Goal: Transaction & Acquisition: Book appointment/travel/reservation

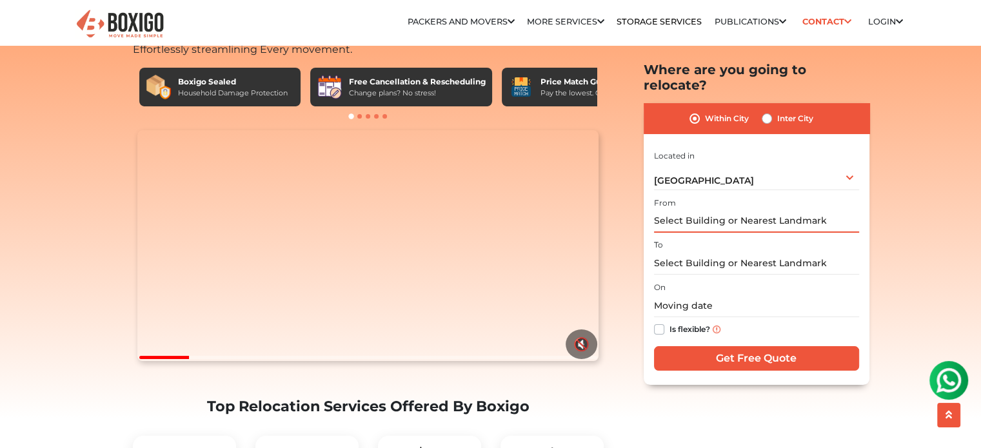
click at [676, 210] on input "text" at bounding box center [756, 221] width 205 height 23
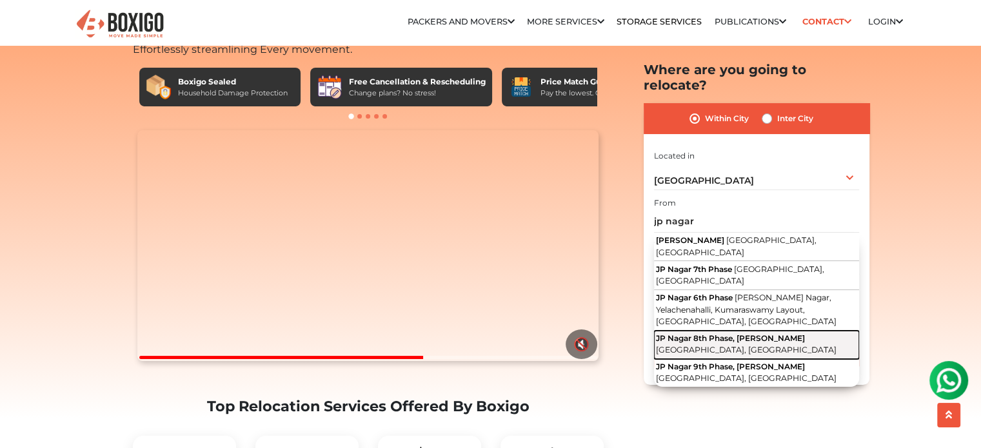
click at [708, 333] on span "JP Nagar 8th Phase, J. P. Nagar" at bounding box center [730, 338] width 149 height 10
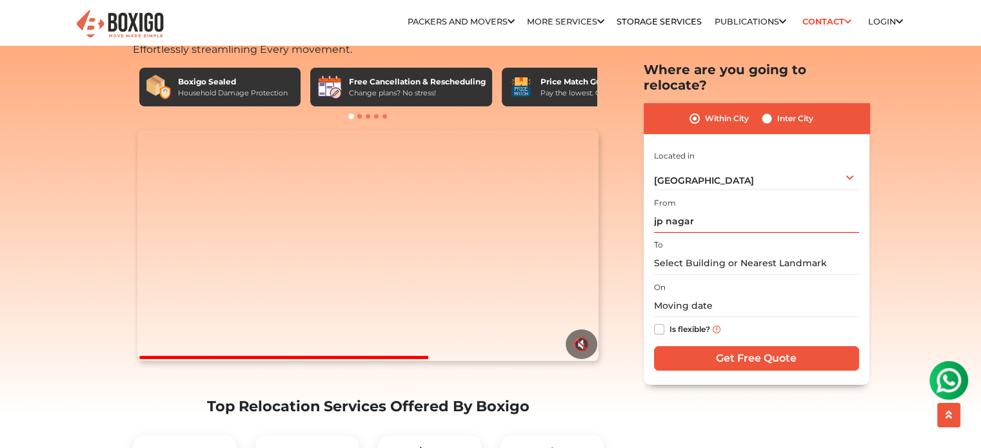
type input "JP Nagar 8th Phase, J. P. Nagar, Bengaluru, Karnataka"
click at [717, 252] on input "text" at bounding box center [756, 263] width 205 height 23
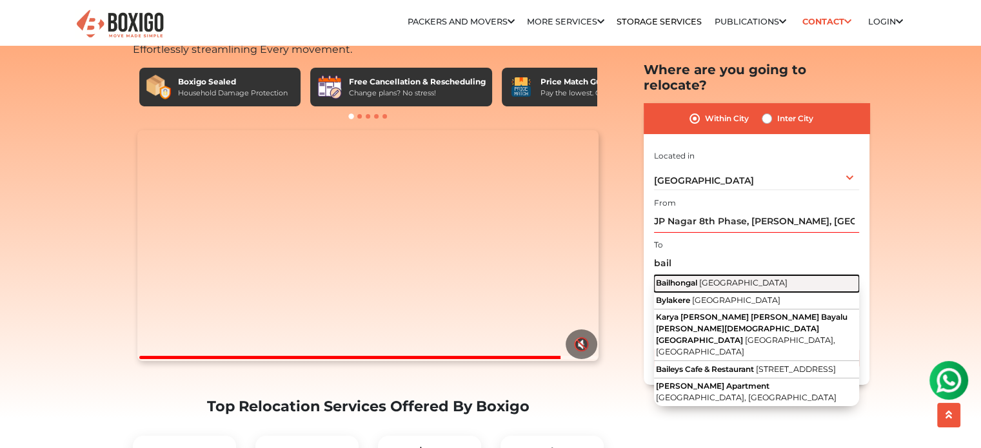
click at [730, 278] on span "[GEOGRAPHIC_DATA]" at bounding box center [743, 283] width 88 height 10
type input "[GEOGRAPHIC_DATA], [GEOGRAPHIC_DATA]"
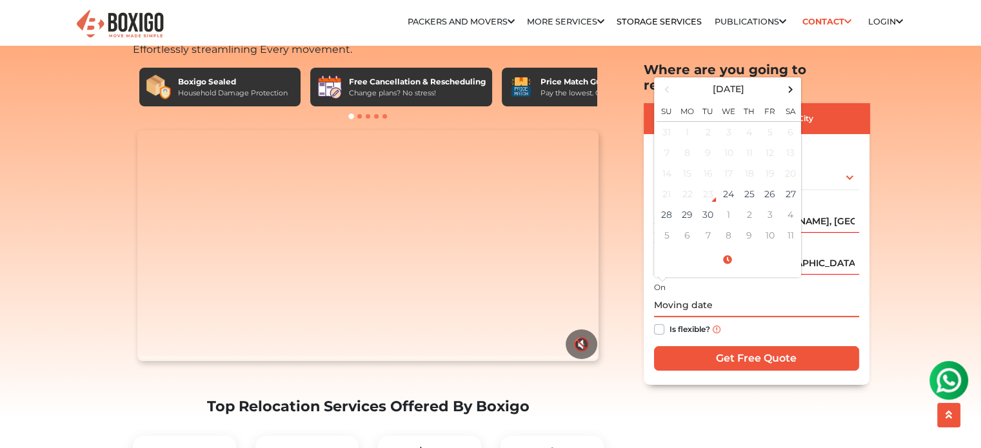
click at [692, 295] on input "text" at bounding box center [756, 306] width 205 height 23
click at [790, 81] on span at bounding box center [789, 89] width 17 height 17
click at [732, 121] on td "1" at bounding box center [728, 131] width 21 height 21
type input "[DATE] 12:00 AM"
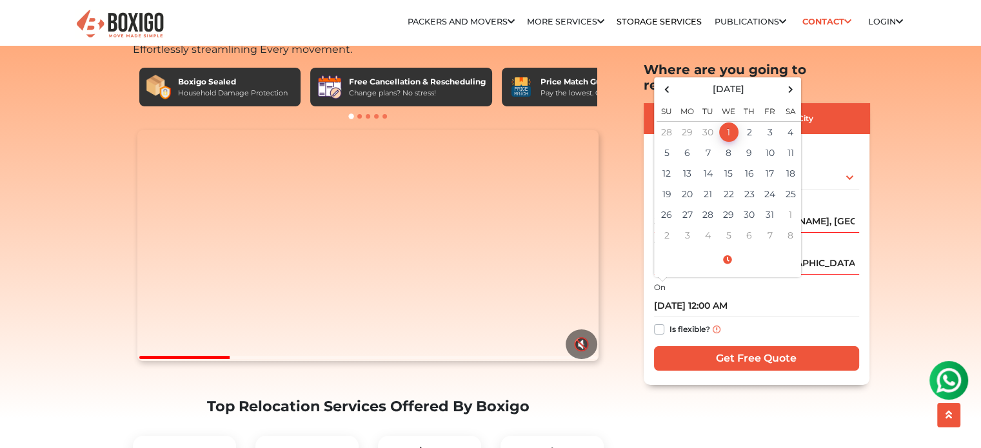
click at [790, 318] on div "Is flexible?" at bounding box center [756, 329] width 205 height 25
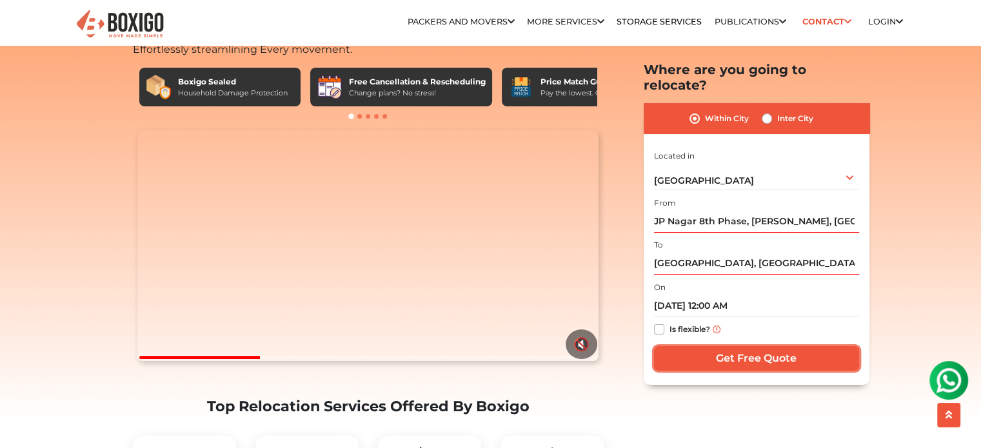
click at [758, 346] on input "Get Free Quote" at bounding box center [756, 358] width 205 height 24
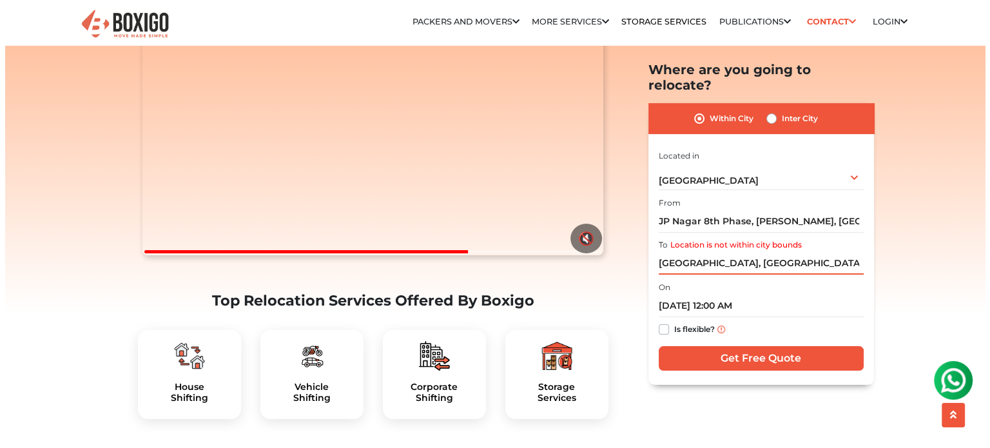
scroll to position [129, 0]
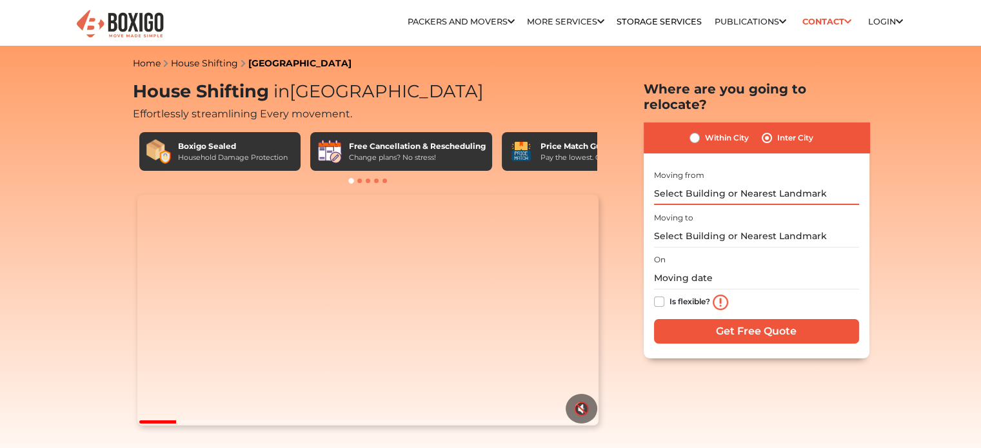
click at [774, 182] on input "text" at bounding box center [756, 193] width 205 height 23
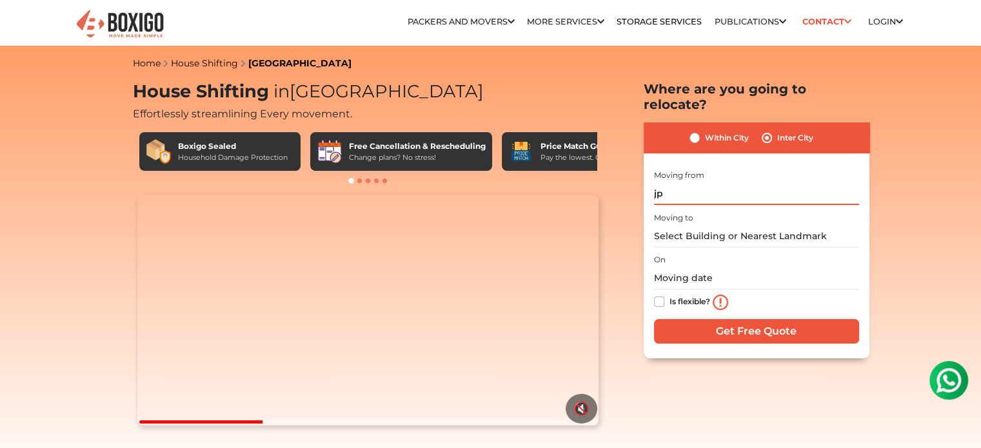
type input "j"
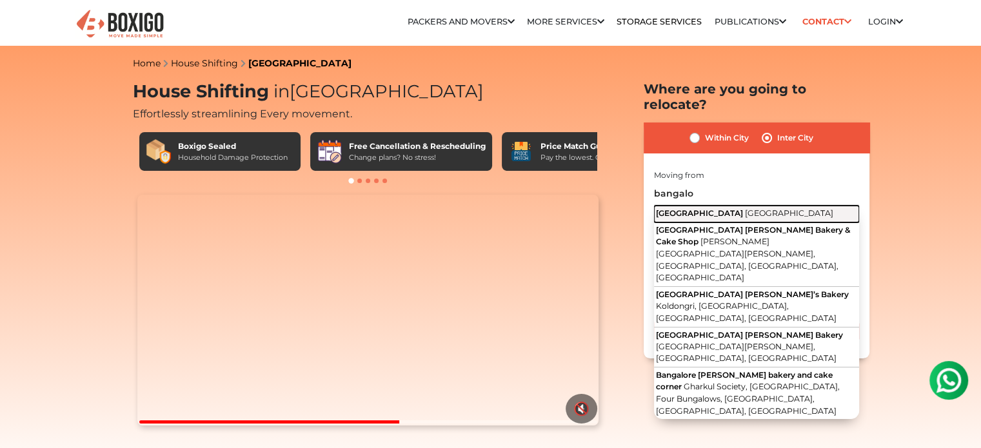
click at [745, 208] on span "[GEOGRAPHIC_DATA]" at bounding box center [789, 213] width 88 height 10
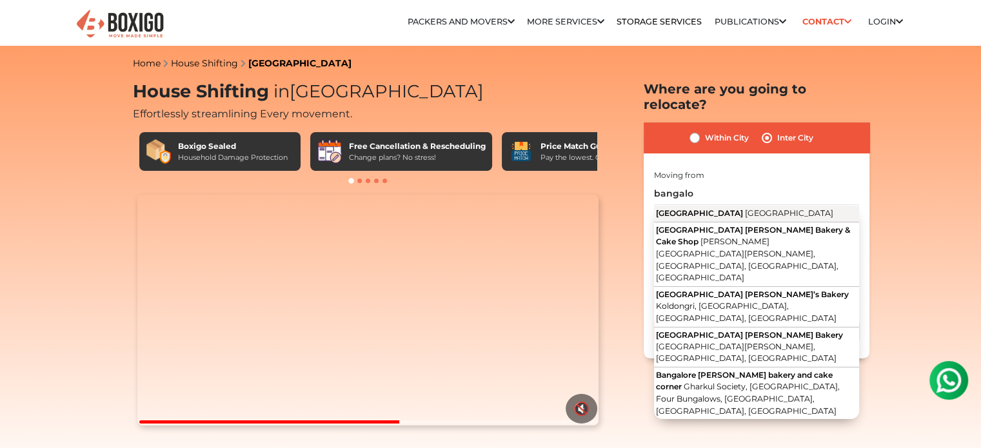
type input "[GEOGRAPHIC_DATA], [GEOGRAPHIC_DATA]"
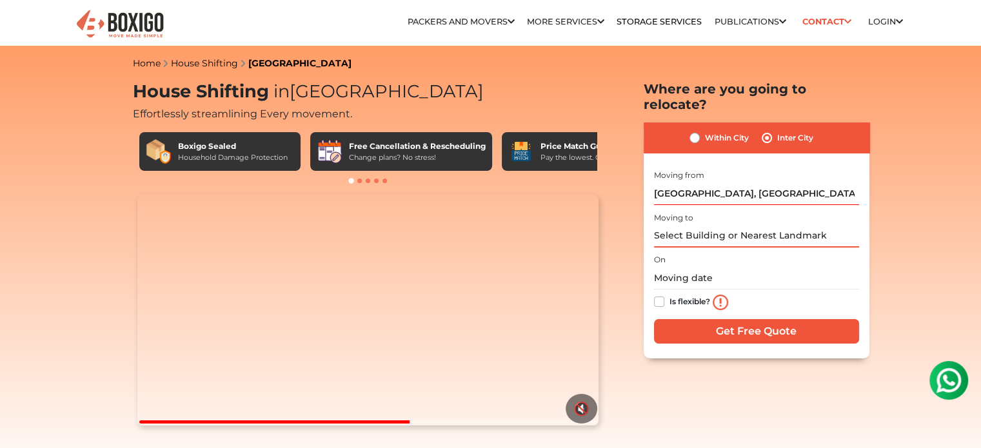
click at [731, 225] on input "text" at bounding box center [756, 236] width 205 height 23
type input "n"
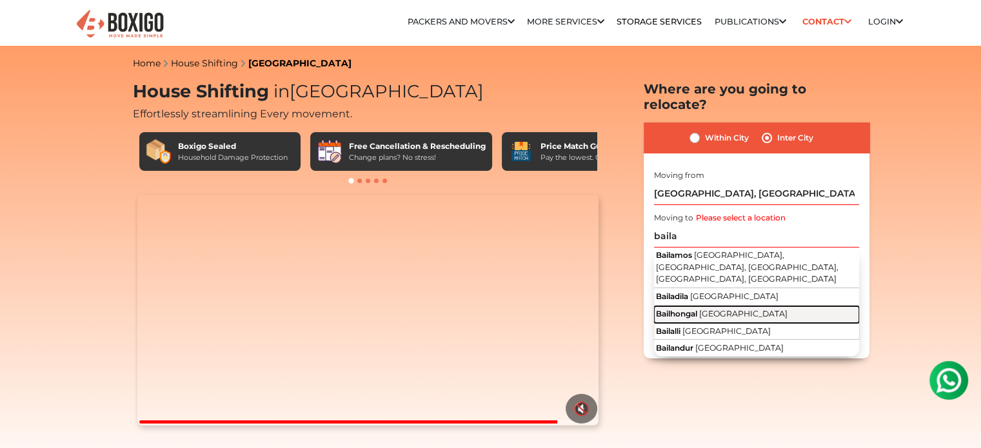
click at [697, 309] on span "Bailhongal" at bounding box center [676, 314] width 41 height 10
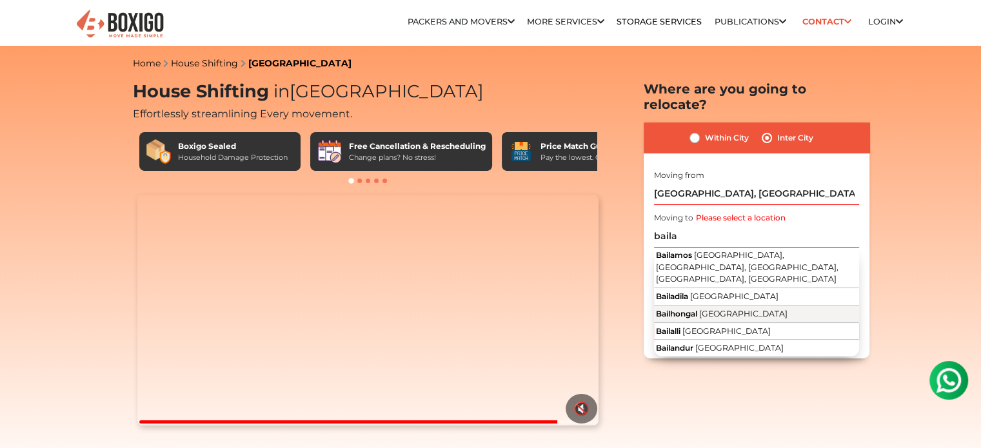
type input "[GEOGRAPHIC_DATA], [GEOGRAPHIC_DATA]"
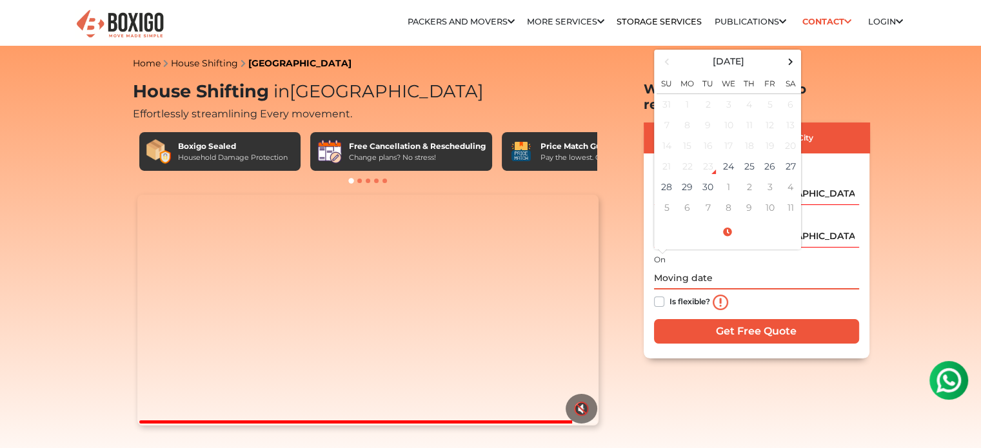
click at [658, 267] on input "text" at bounding box center [756, 278] width 205 height 23
click at [793, 53] on span at bounding box center [789, 61] width 17 height 17
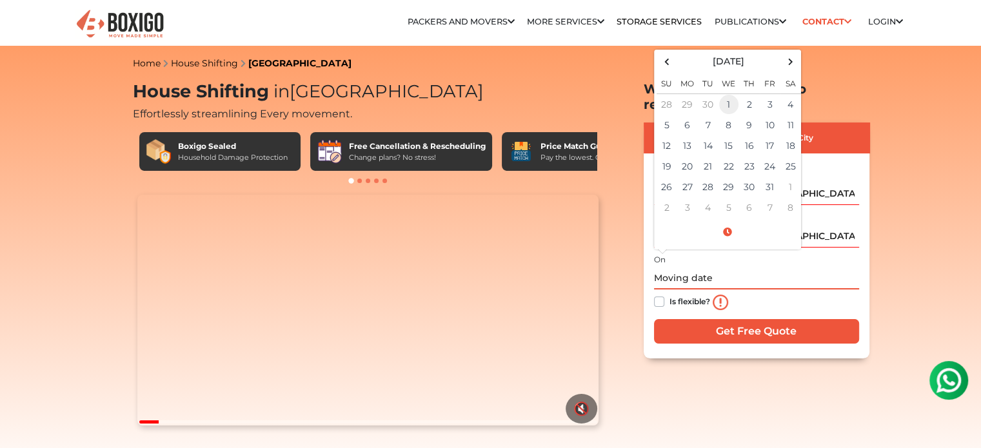
click at [726, 93] on td "1" at bounding box center [728, 103] width 21 height 21
type input "[DATE] 12:00 AM"
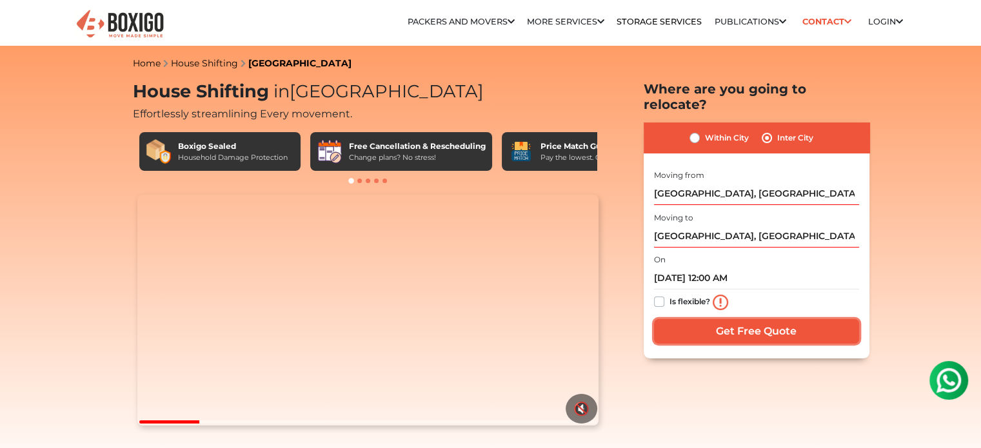
click at [784, 319] on input "Get Free Quote" at bounding box center [756, 331] width 205 height 24
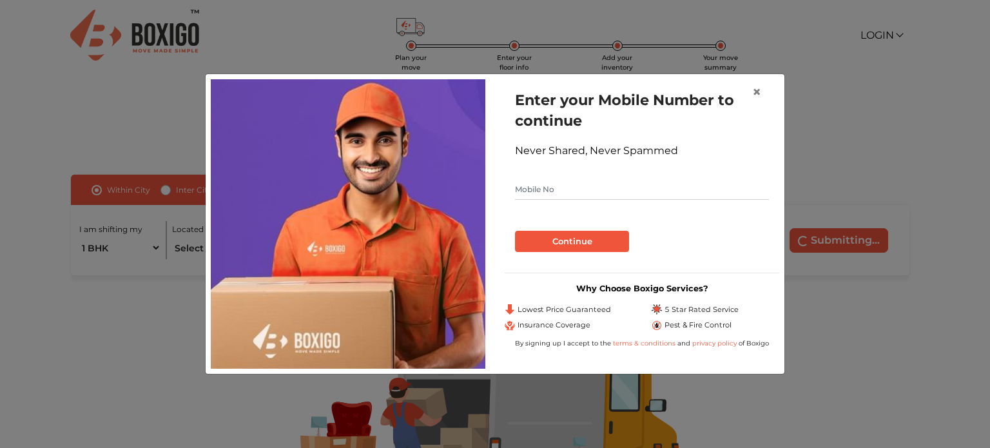
click at [589, 199] on input "text" at bounding box center [642, 189] width 254 height 21
type input "8722596844"
click at [572, 247] on button "Continue" at bounding box center [572, 242] width 114 height 22
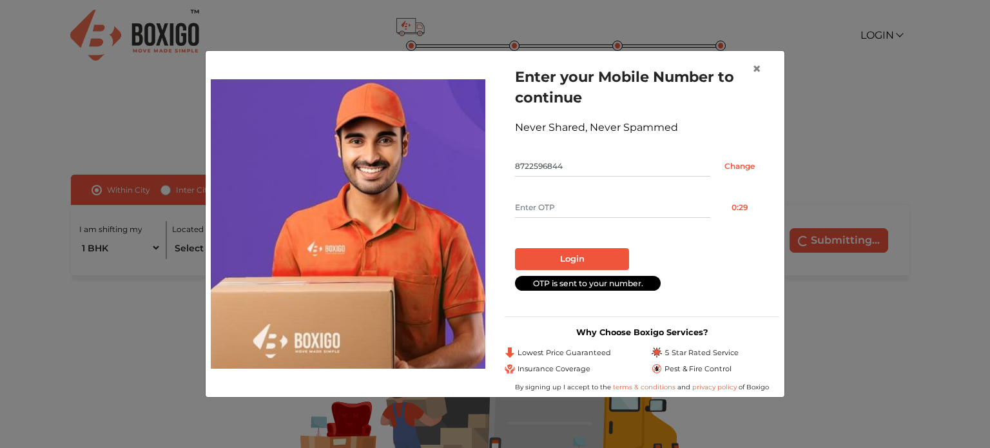
click at [580, 207] on input "text" at bounding box center [612, 207] width 195 height 21
type input "3557"
click at [583, 260] on button "Login" at bounding box center [572, 259] width 114 height 22
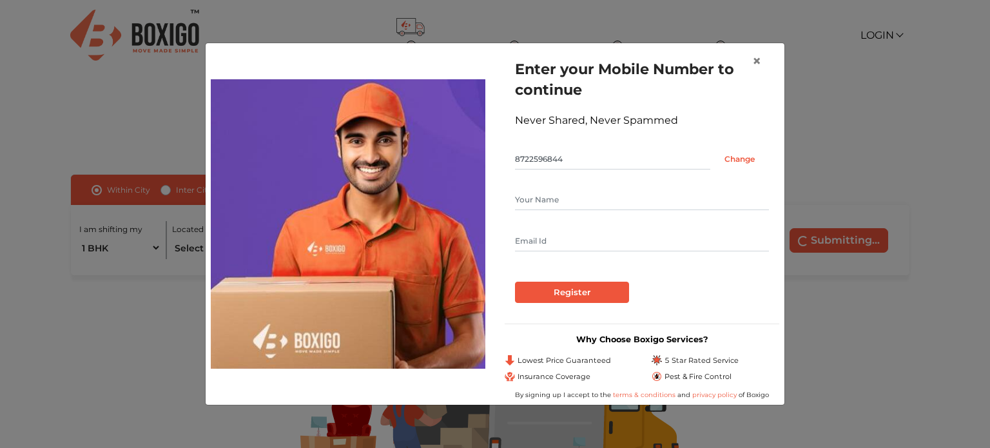
click at [525, 185] on form "Enter your Mobile Number to continue Never Shared, Never Spammed 8722596844 Cha…" at bounding box center [642, 181] width 254 height 244
click at [525, 195] on input "text" at bounding box center [642, 200] width 254 height 21
type input "Siddish"
click at [559, 231] on input "text" at bounding box center [642, 241] width 254 height 21
type input "siddishshetty4321@gmail.com"
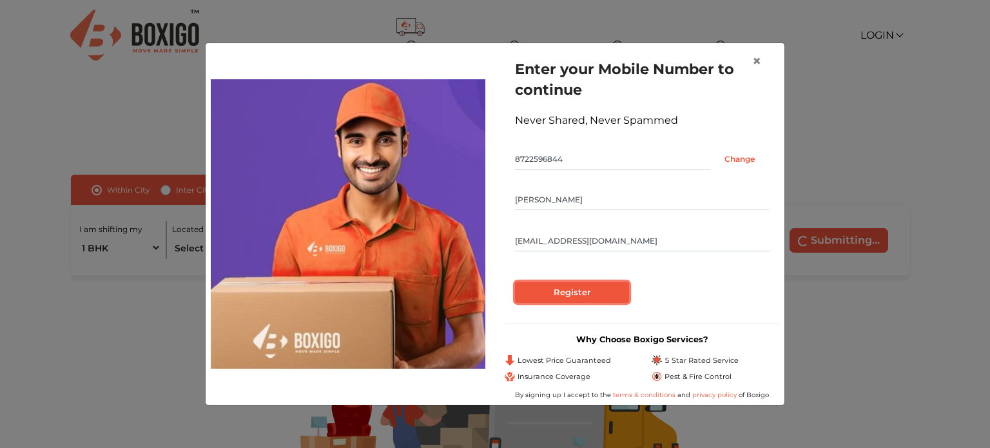
click at [588, 289] on input "Register" at bounding box center [572, 293] width 114 height 22
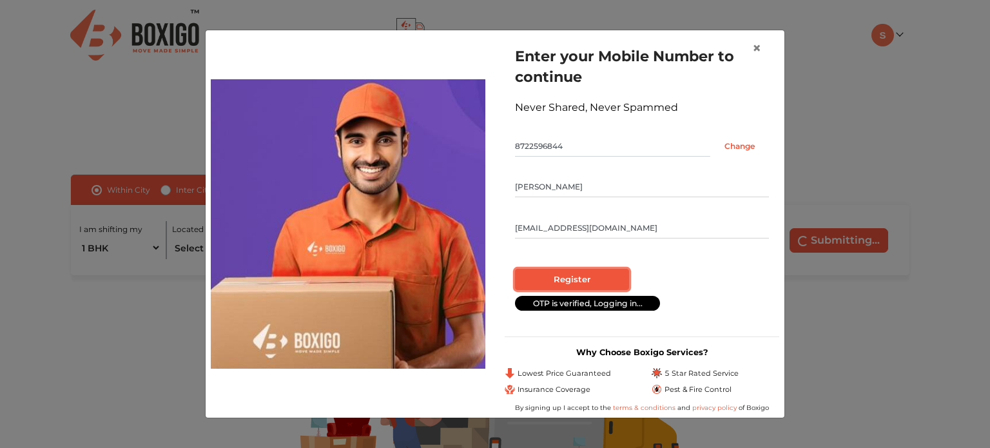
radio input "false"
radio input "true"
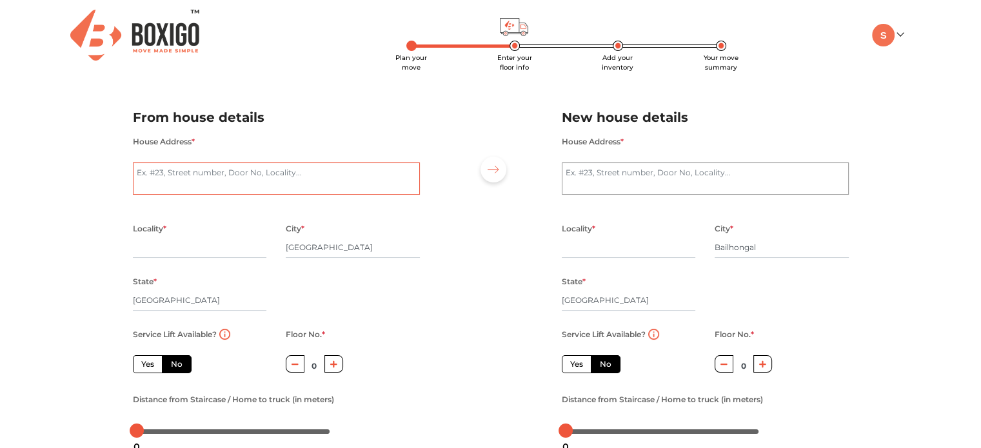
click at [211, 182] on textarea "House Address *" at bounding box center [276, 178] width 287 height 32
type textarea "1st Block, Sarathynagar, 8th Phase, J. P. Nagar, Bengaluru, Kothnur."
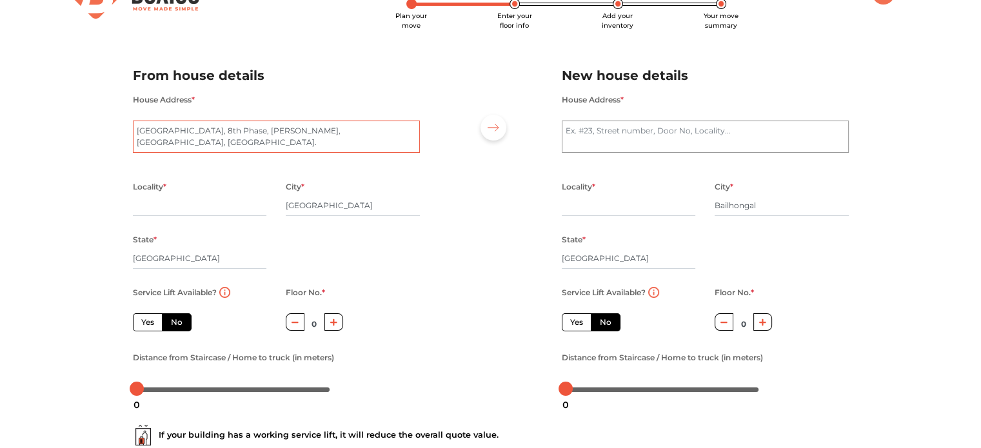
scroll to position [64, 0]
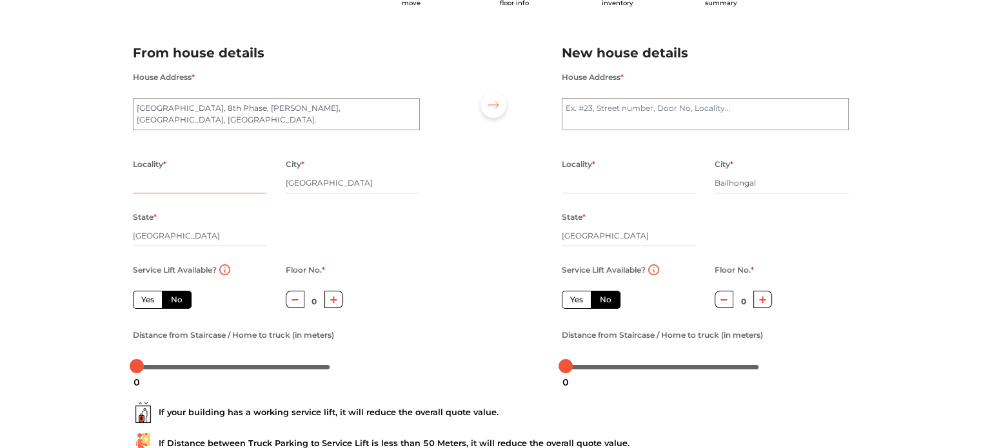
click at [190, 186] on input "text" at bounding box center [200, 183] width 134 height 21
type input "JP nagar"
click at [137, 304] on label "Yes" at bounding box center [148, 300] width 30 height 18
click at [141, 302] on input "Yes" at bounding box center [145, 298] width 8 height 8
radio input "true"
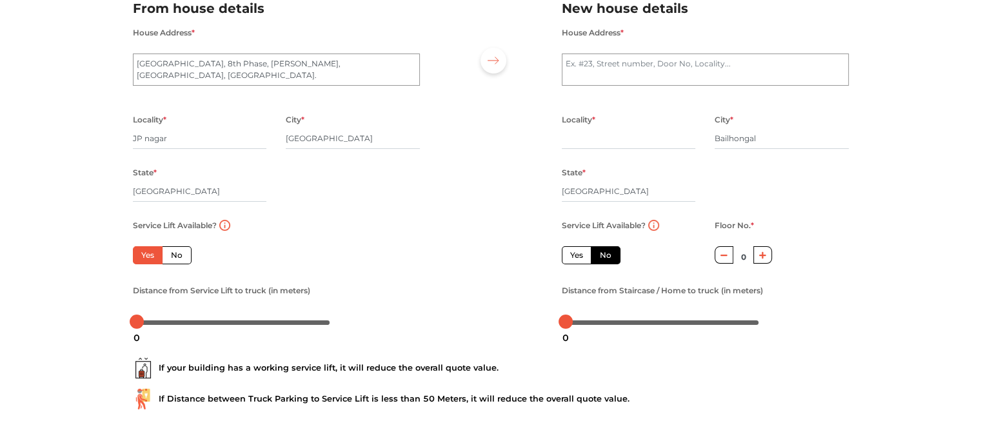
scroll to position [164, 0]
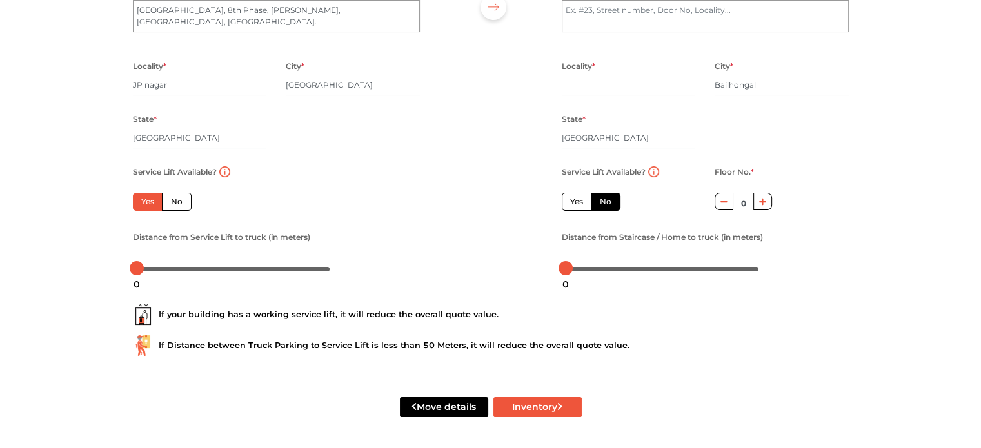
click at [179, 204] on label "No" at bounding box center [177, 202] width 30 height 18
click at [179, 204] on input "No" at bounding box center [175, 200] width 8 height 8
radio input "true"
click at [150, 201] on label "Yes" at bounding box center [148, 202] width 30 height 18
click at [150, 201] on input "Yes" at bounding box center [145, 200] width 8 height 8
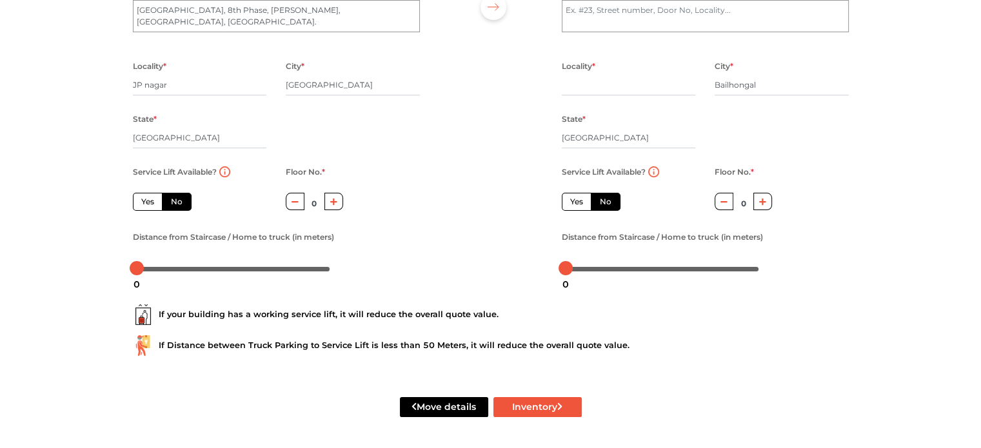
radio input "true"
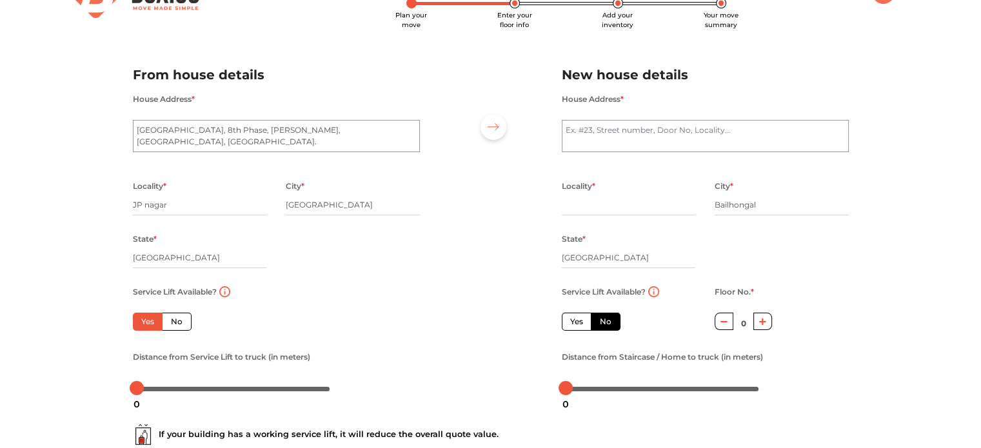
scroll to position [64, 0]
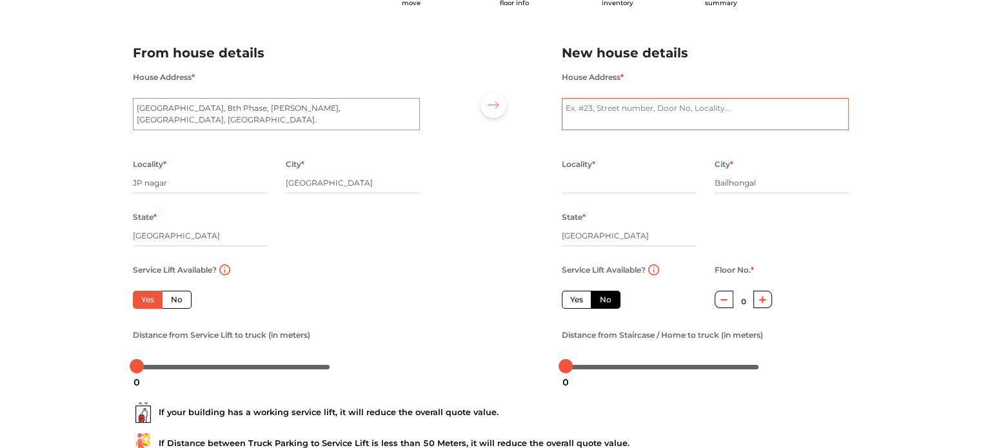
click at [606, 108] on textarea "House Address *" at bounding box center [705, 114] width 287 height 32
type textarea "t"
type textarea "bailahongala"
click at [587, 174] on input "text" at bounding box center [629, 183] width 134 height 21
click at [592, 229] on input "[GEOGRAPHIC_DATA]" at bounding box center [629, 236] width 134 height 21
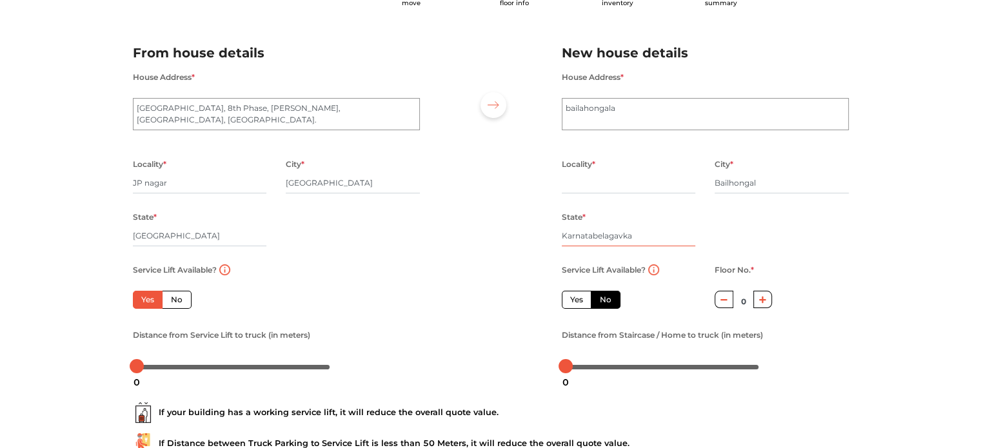
type input "Karnatabelagavika"
type input "belagavi"
click at [615, 184] on input "text" at bounding box center [629, 183] width 134 height 21
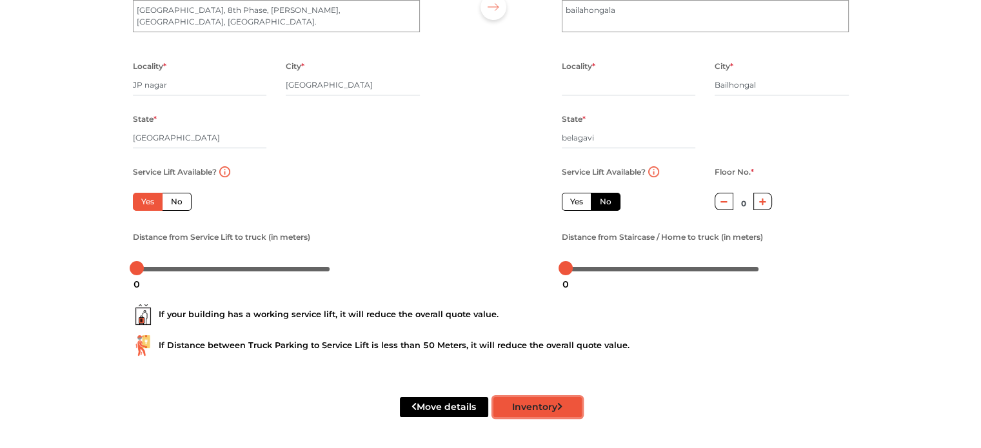
click at [542, 410] on button "Inventory" at bounding box center [537, 407] width 88 height 20
type input "bailhongal"
click at [553, 406] on button "Inventory" at bounding box center [537, 407] width 88 height 20
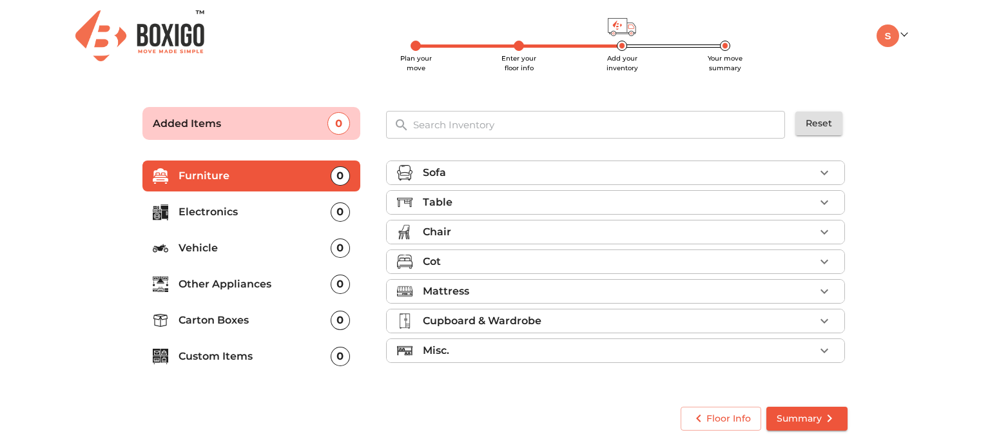
click at [511, 211] on li "Table" at bounding box center [616, 202] width 458 height 23
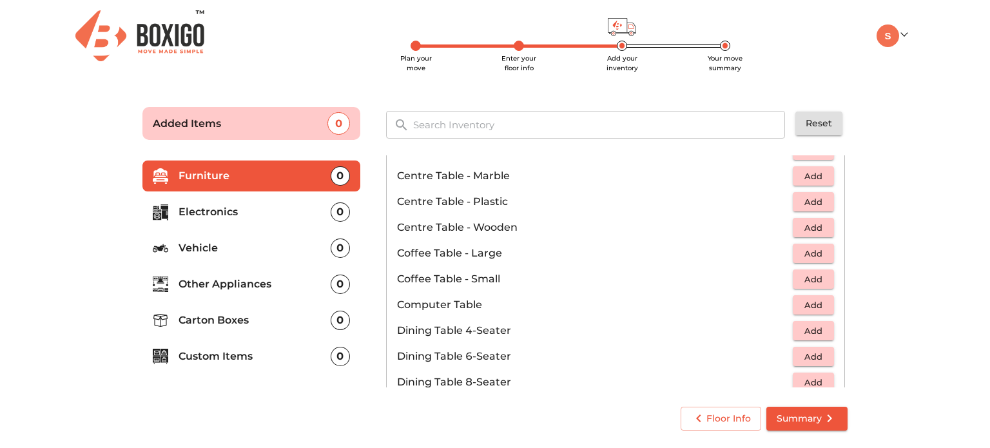
scroll to position [193, 0]
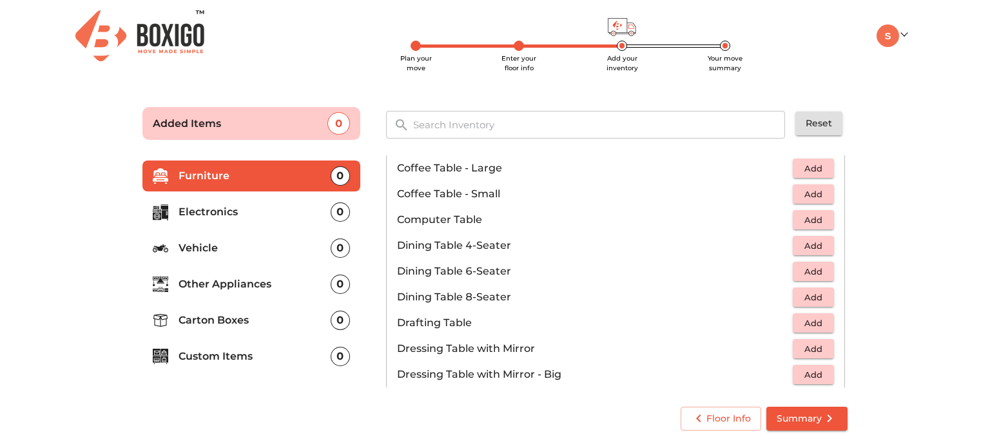
click at [809, 247] on span "Add" at bounding box center [813, 246] width 28 height 15
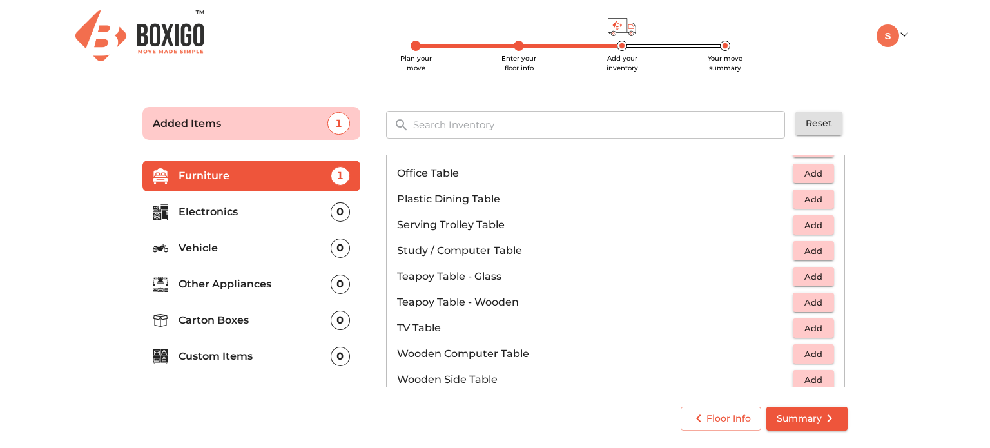
scroll to position [709, 0]
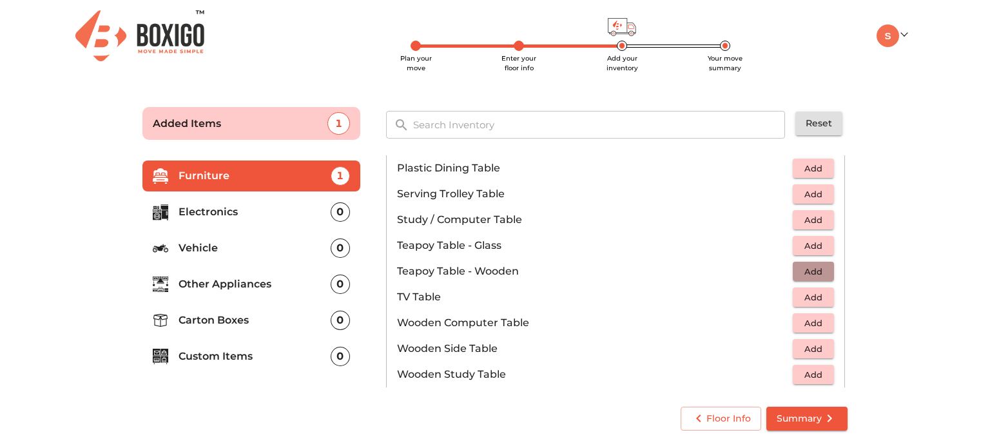
click at [793, 268] on button "Add" at bounding box center [813, 272] width 41 height 20
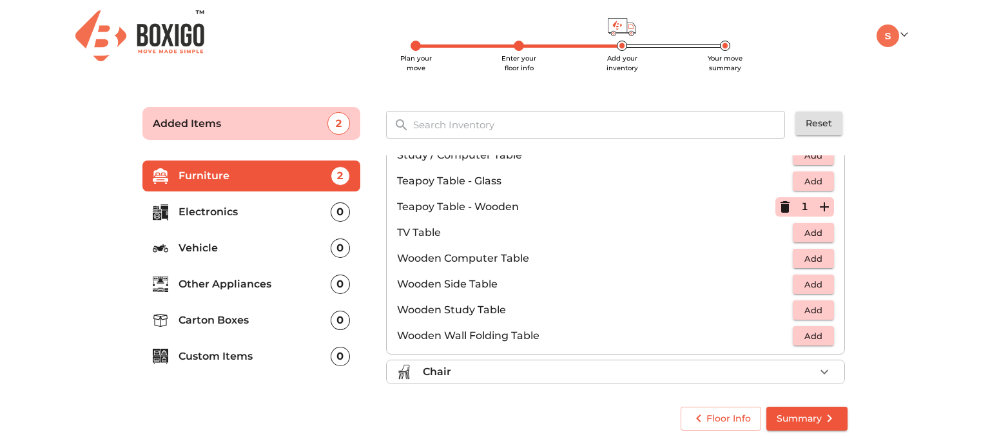
scroll to position [838, 0]
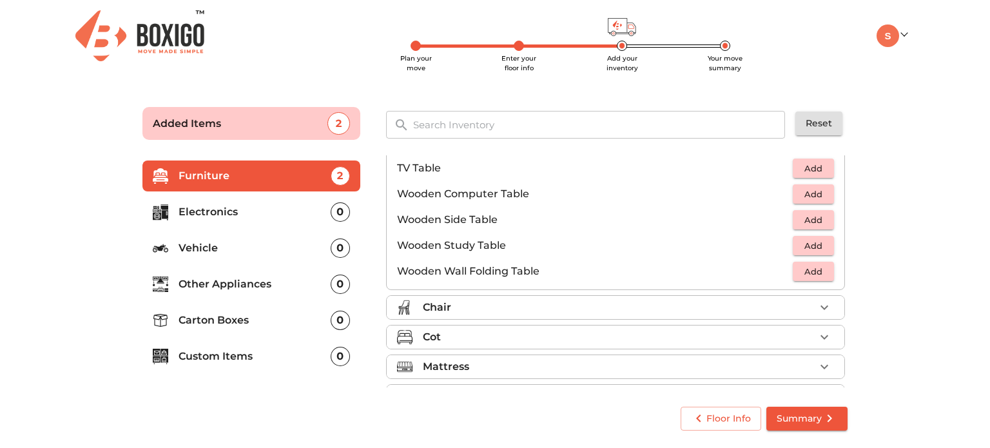
click at [612, 312] on div "Chair" at bounding box center [619, 307] width 392 height 15
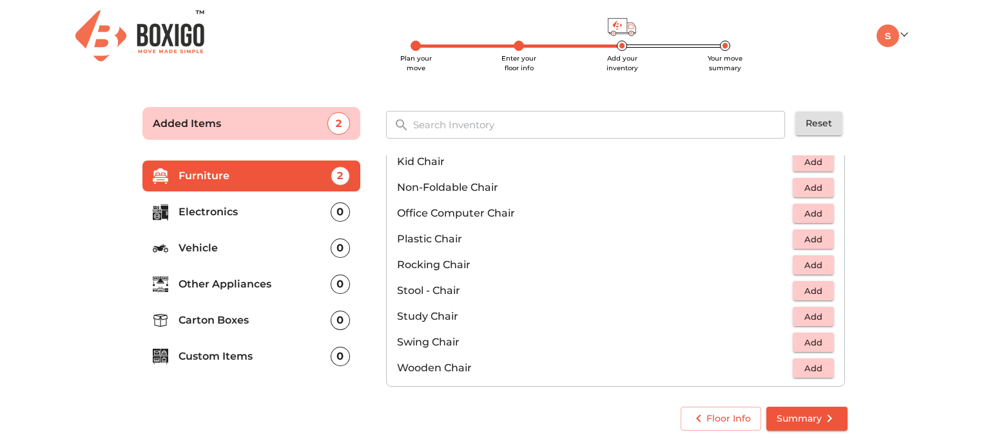
scroll to position [472, 0]
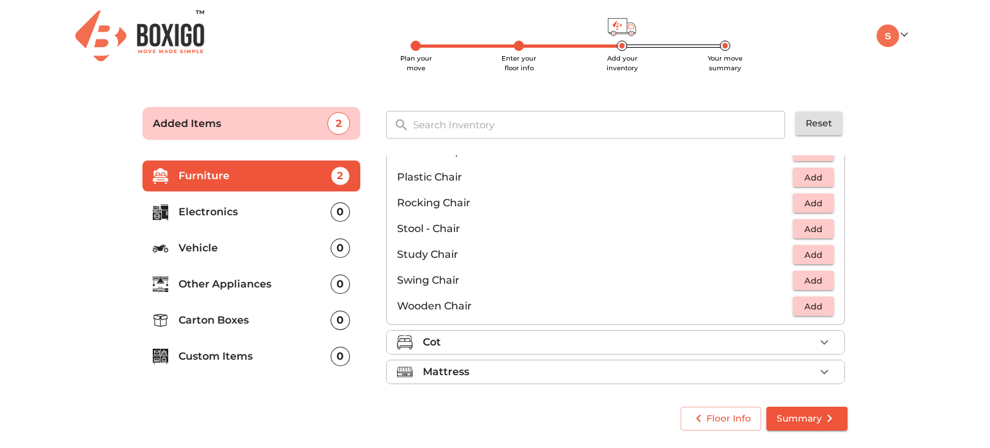
click at [818, 230] on span "Add" at bounding box center [813, 229] width 28 height 15
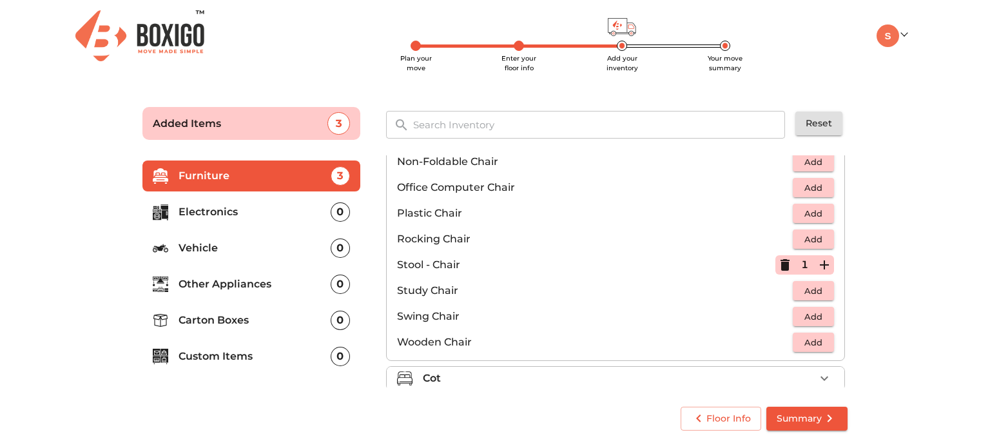
scroll to position [407, 0]
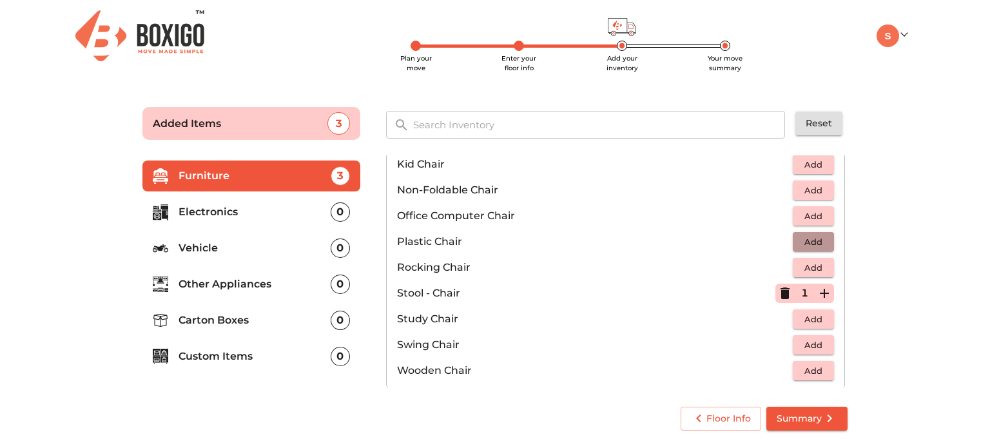
click at [823, 247] on button "Add" at bounding box center [813, 242] width 41 height 20
click at [824, 244] on icon "button" at bounding box center [824, 241] width 15 height 15
click at [821, 243] on icon "button" at bounding box center [824, 241] width 15 height 15
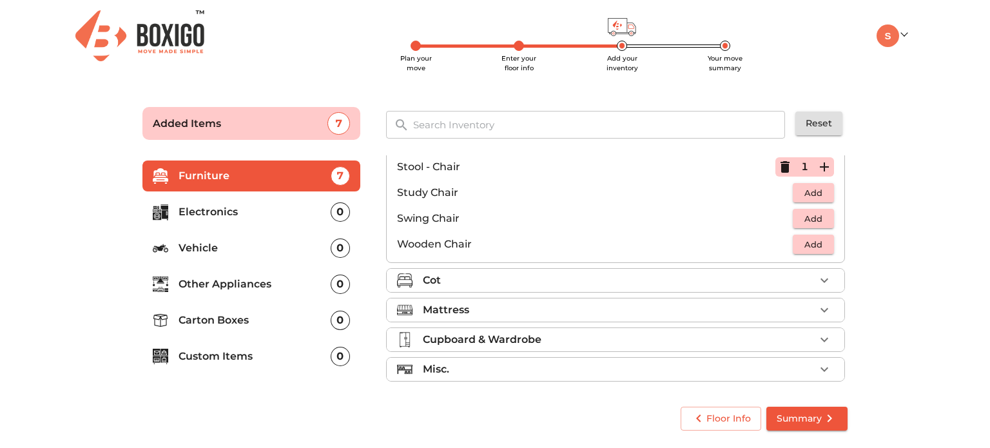
scroll to position [536, 0]
click at [691, 293] on ul "Sofa Table 2 Added Chair 5 Added Arm Chair - Foldable Add Arm Chair - UnFoldabl…" at bounding box center [615, 4] width 459 height 770
click at [711, 278] on div "Cot" at bounding box center [619, 277] width 392 height 15
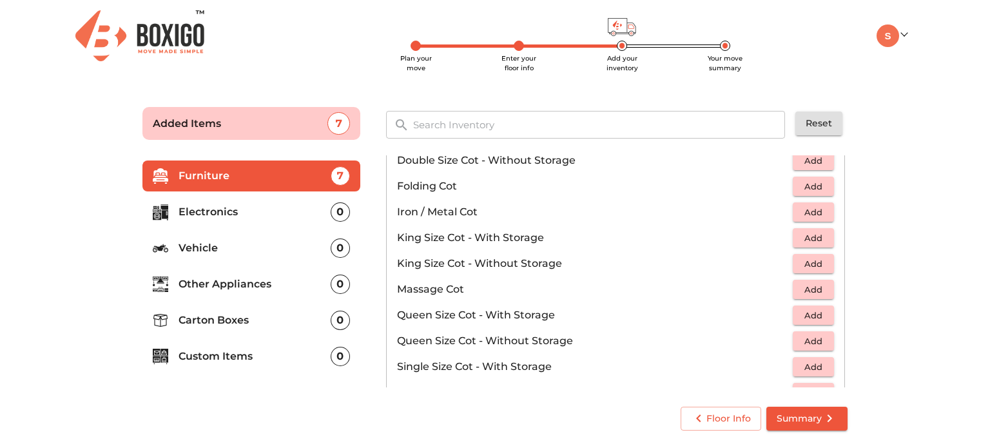
scroll to position [351, 0]
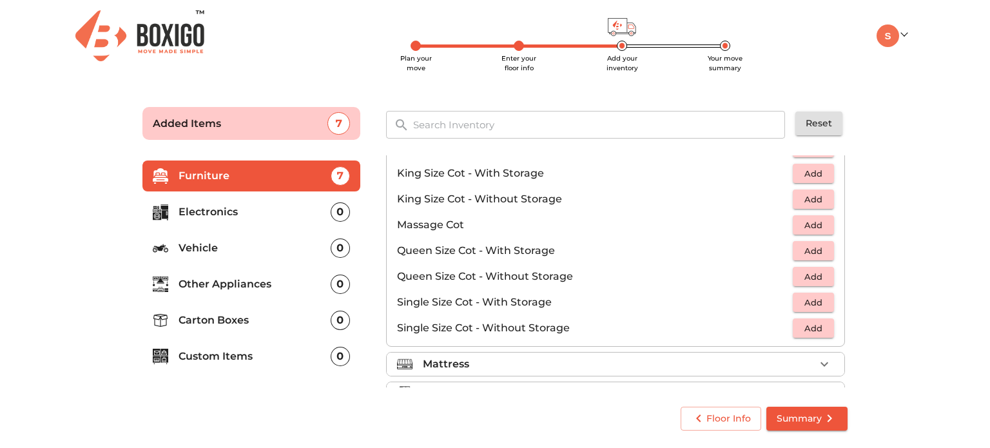
click at [820, 273] on span "Add" at bounding box center [813, 276] width 28 height 15
click at [820, 273] on icon "button" at bounding box center [824, 276] width 15 height 15
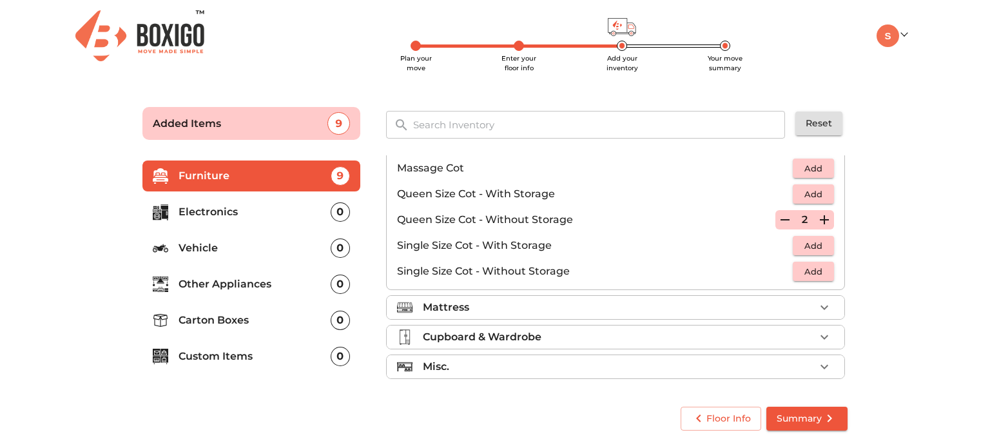
click at [627, 309] on div "Mattress" at bounding box center [619, 307] width 392 height 15
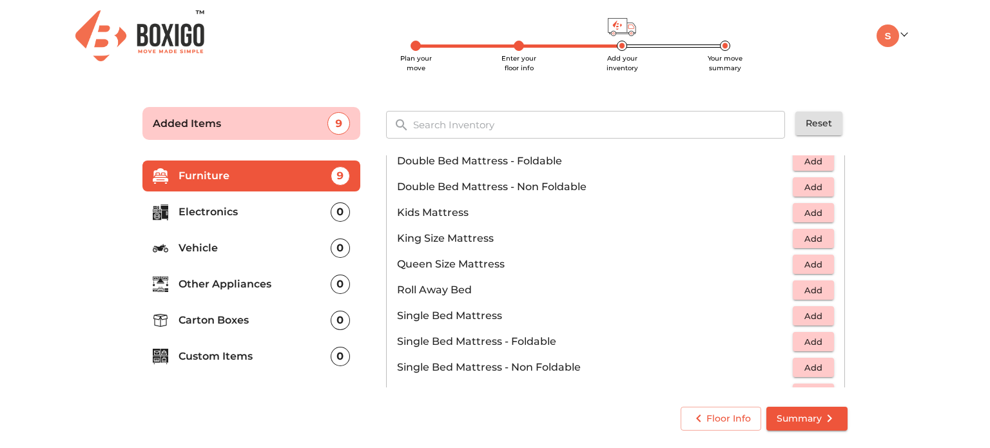
scroll to position [124, 0]
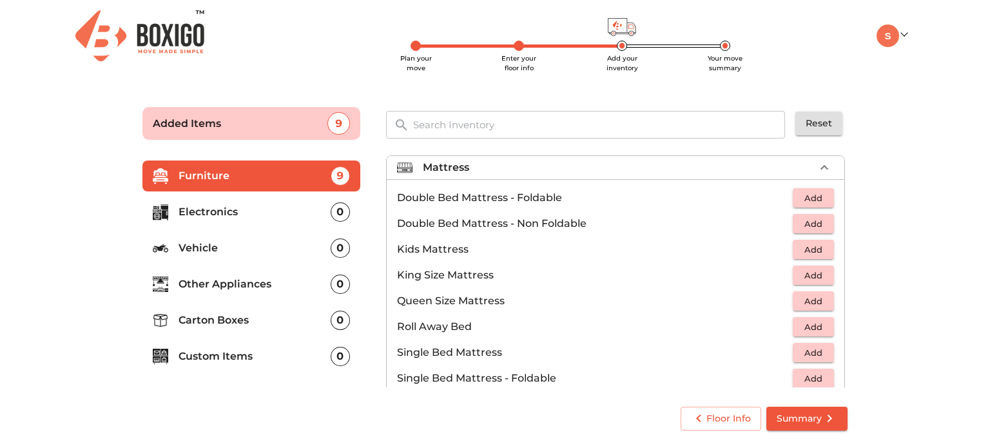
click at [825, 301] on button "Add" at bounding box center [813, 301] width 41 height 20
click at [825, 301] on icon "button" at bounding box center [824, 300] width 15 height 15
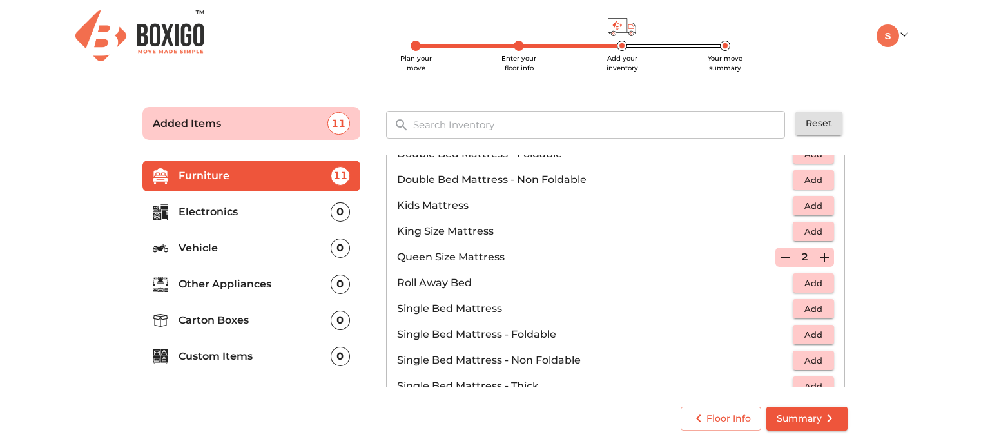
scroll to position [253, 0]
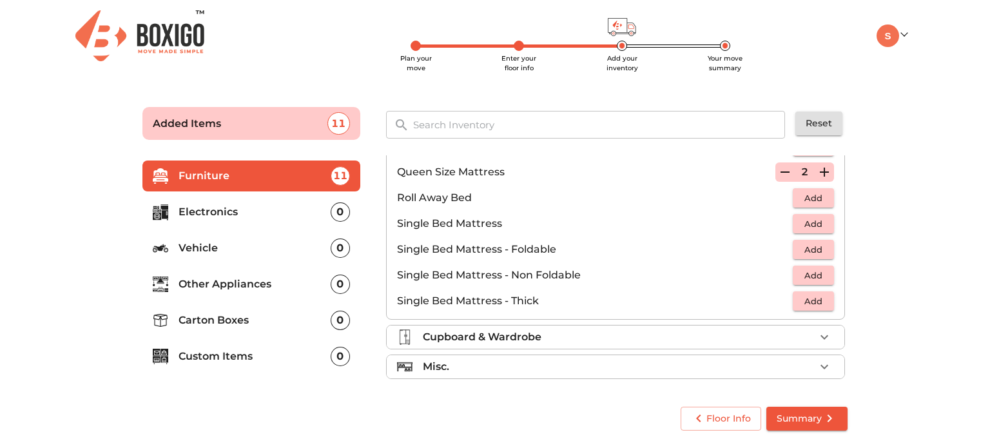
click at [638, 340] on div "Cupboard & Wardrobe" at bounding box center [619, 336] width 392 height 15
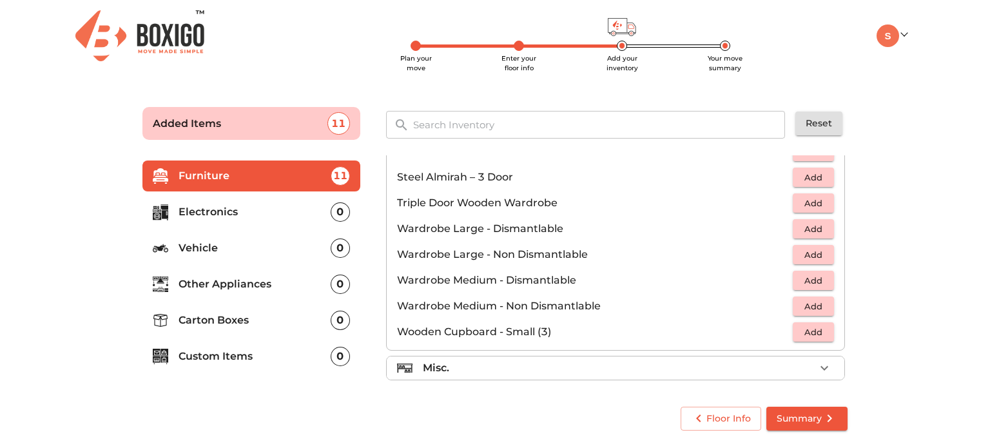
scroll to position [433, 0]
click at [541, 368] on div "Misc." at bounding box center [619, 366] width 392 height 15
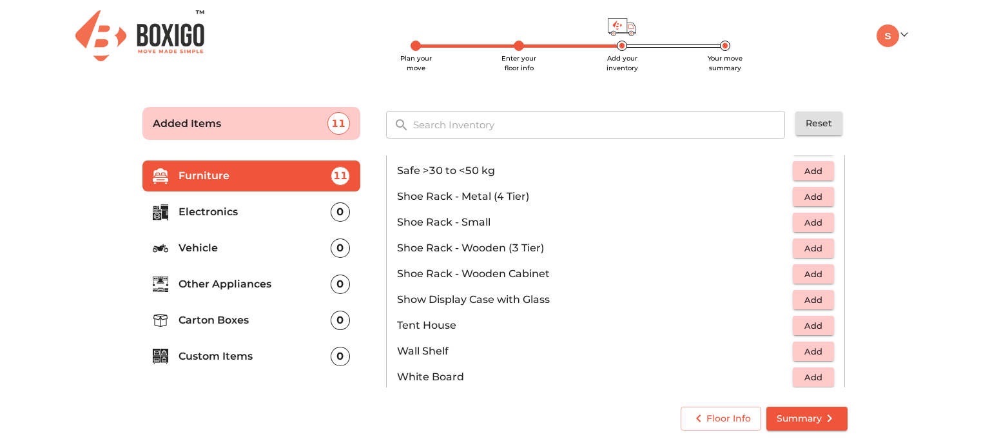
scroll to position [691, 0]
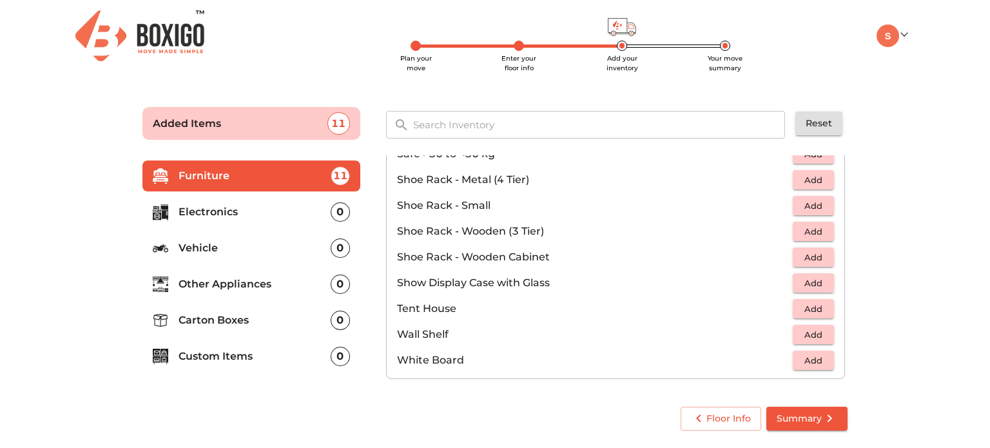
click at [231, 208] on p "Electronics" at bounding box center [255, 211] width 152 height 15
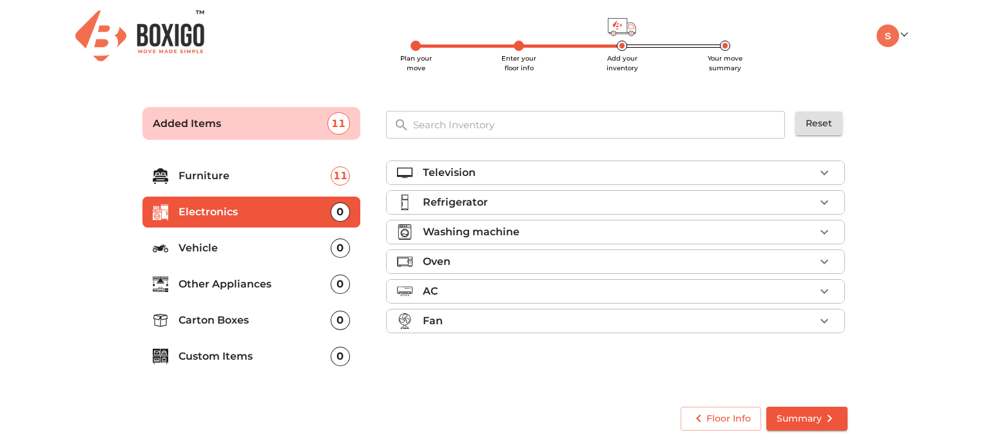
scroll to position [0, 0]
click at [575, 178] on div "Television" at bounding box center [619, 172] width 392 height 15
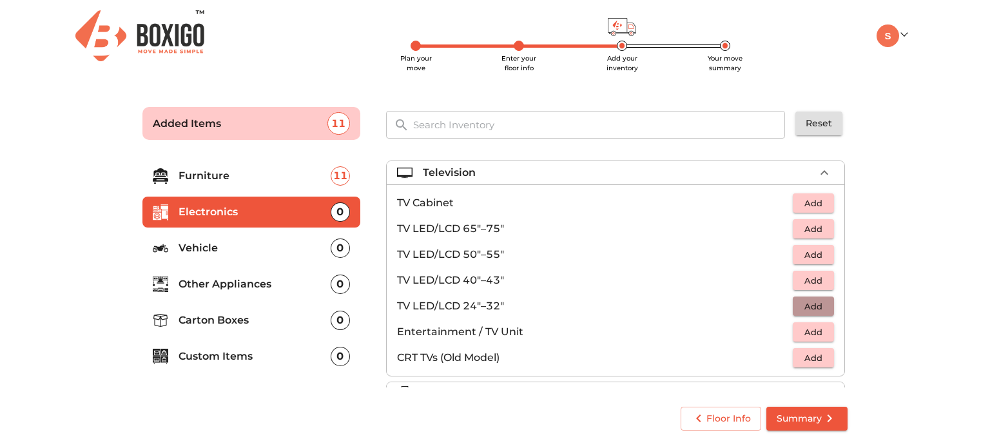
click at [799, 306] on span "Add" at bounding box center [813, 306] width 28 height 15
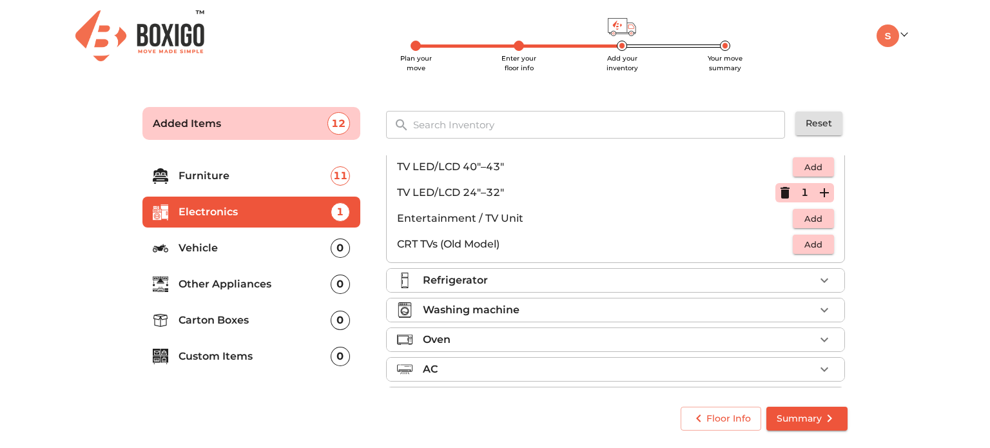
scroll to position [129, 0]
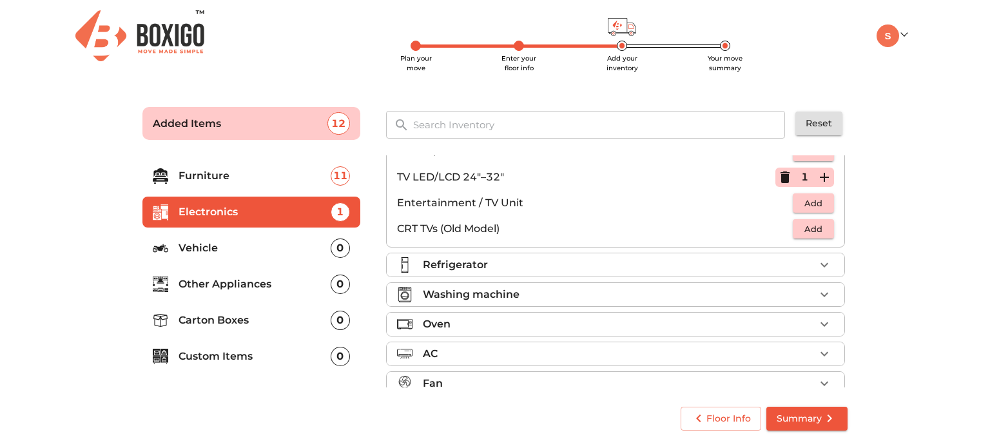
click at [638, 262] on div "Refrigerator" at bounding box center [619, 264] width 392 height 15
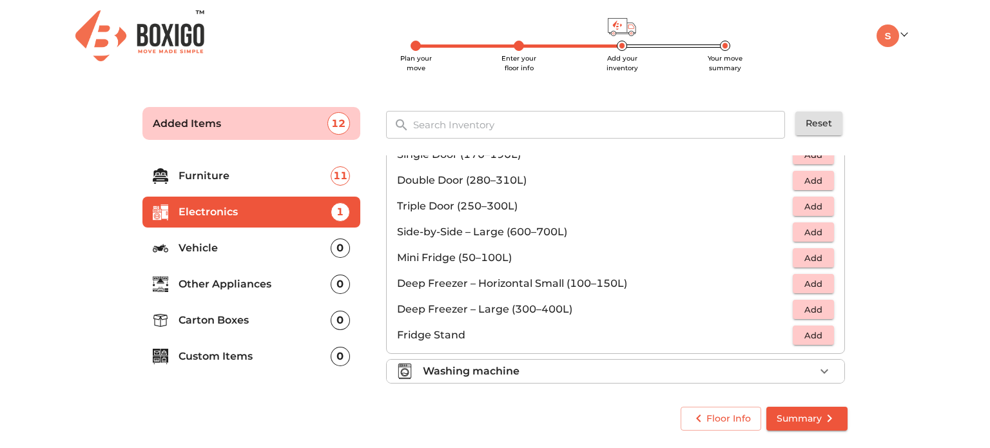
scroll to position [43, 0]
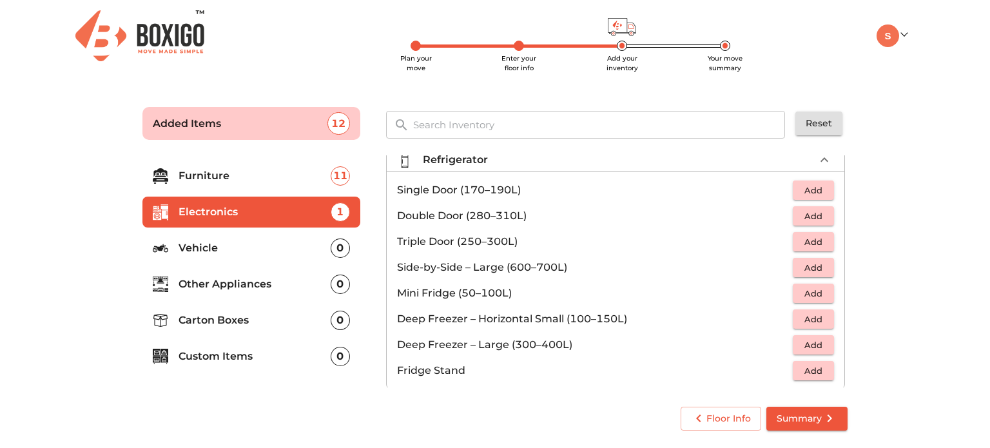
click at [810, 215] on span "Add" at bounding box center [813, 216] width 28 height 15
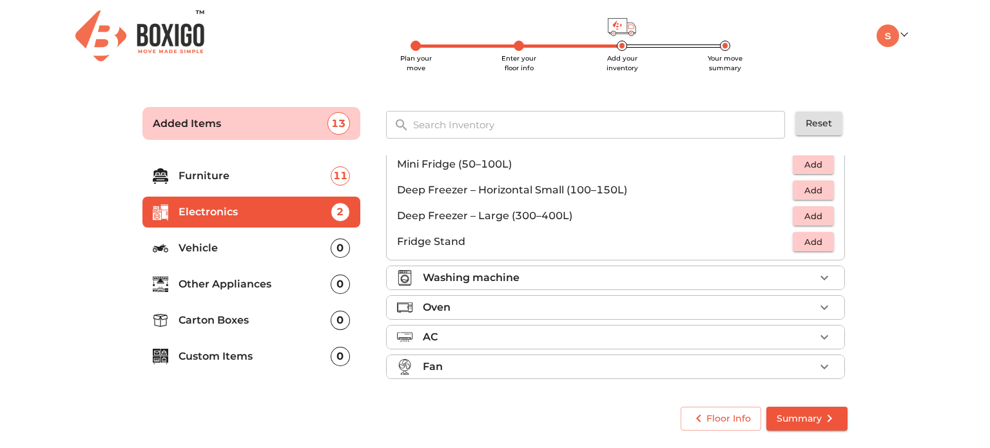
click at [558, 280] on div "Washing machine" at bounding box center [619, 277] width 392 height 15
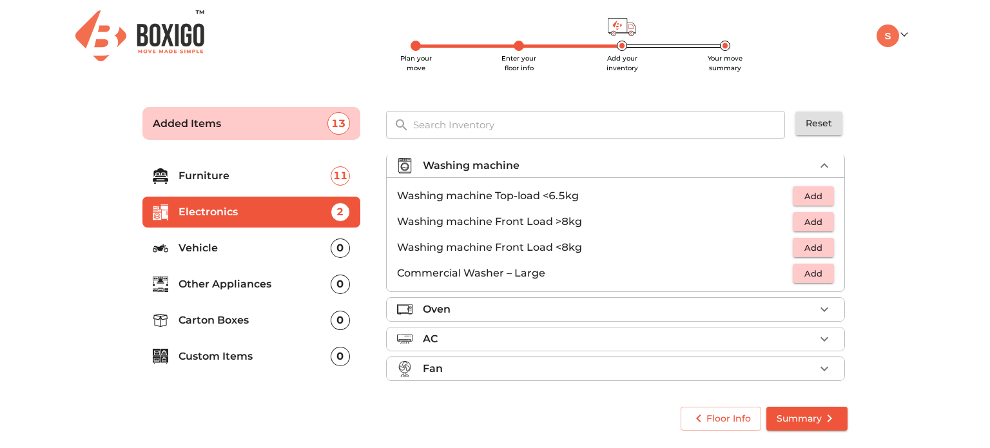
scroll to position [68, 0]
click at [814, 190] on span "Add" at bounding box center [813, 194] width 28 height 15
click at [237, 244] on p "Vehicle" at bounding box center [255, 247] width 152 height 15
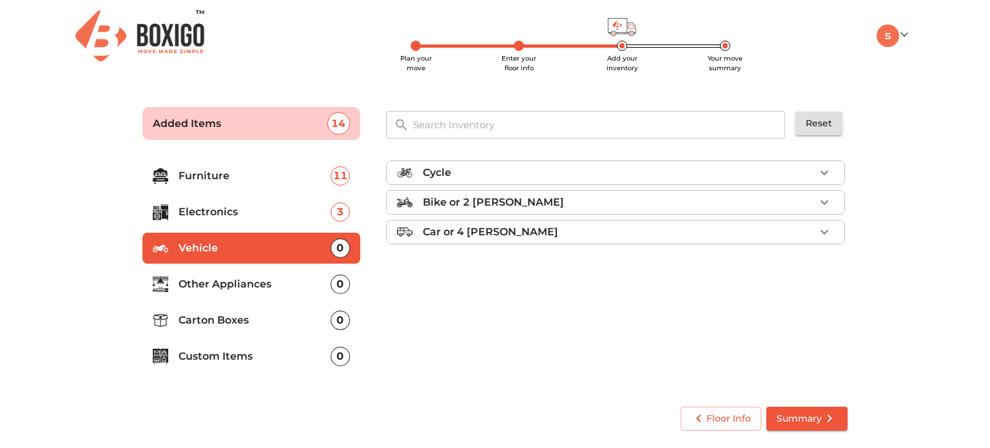
scroll to position [0, 0]
click at [776, 229] on div "Car or 4 Wheeler" at bounding box center [619, 231] width 392 height 15
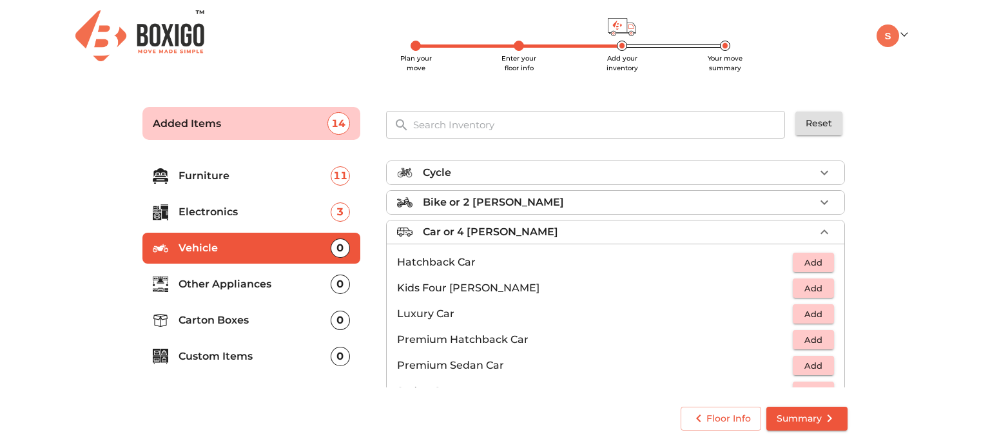
click at [279, 284] on p "Other Appliances" at bounding box center [255, 284] width 152 height 15
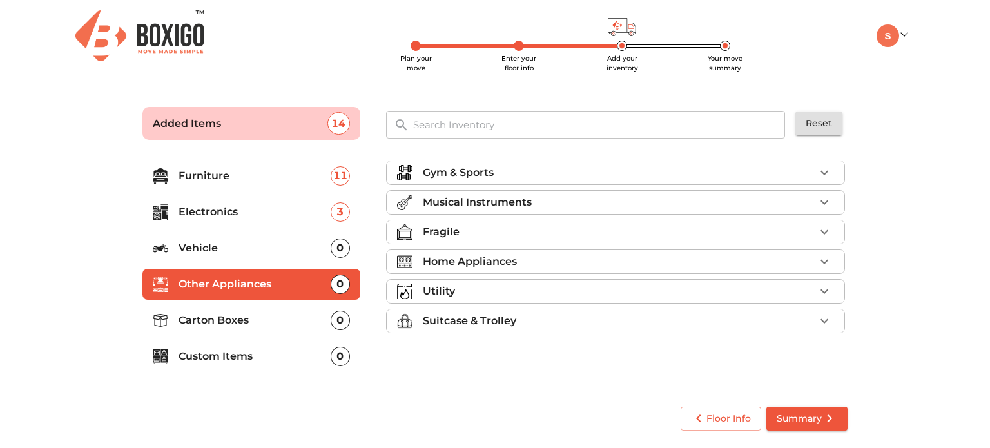
click at [566, 259] on div "Home Appliances" at bounding box center [619, 261] width 392 height 15
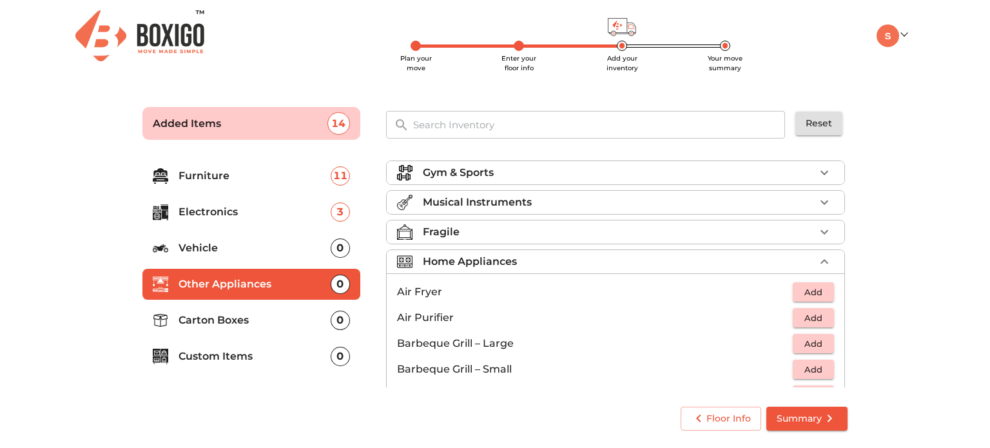
click at [566, 259] on div "Home Appliances" at bounding box center [619, 261] width 392 height 15
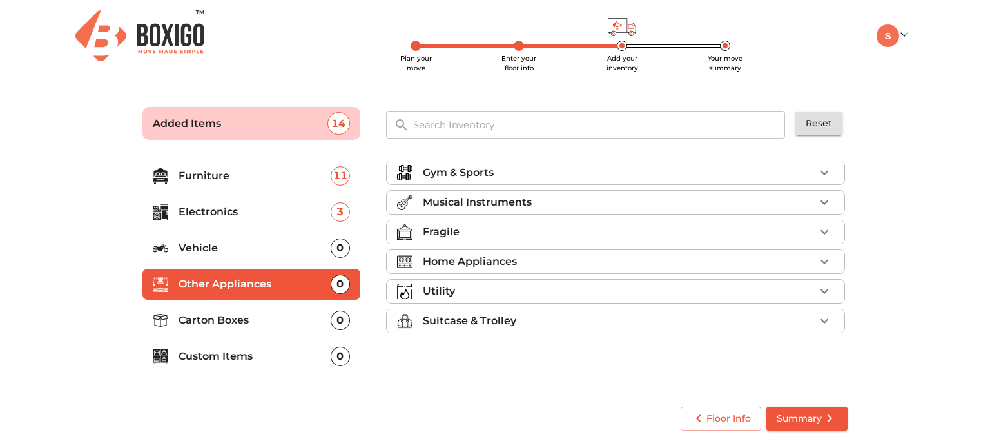
click at [199, 319] on p "Carton Boxes" at bounding box center [255, 320] width 152 height 15
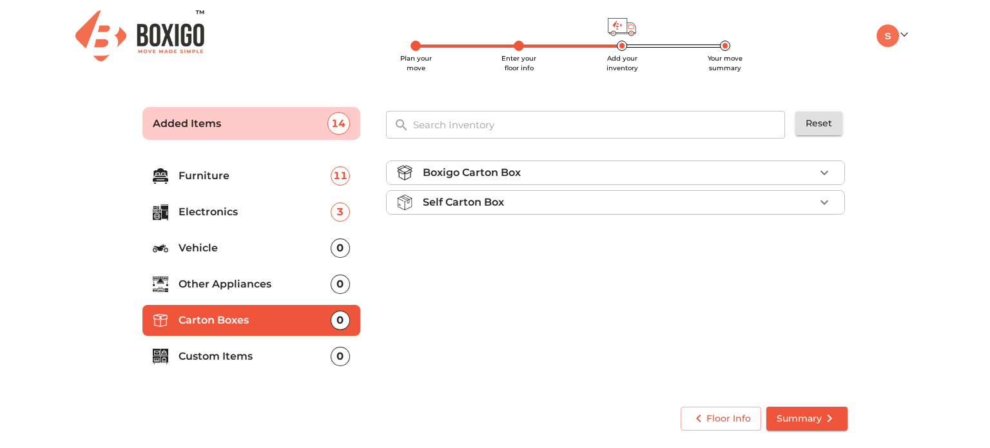
click at [230, 351] on p "Custom Items" at bounding box center [255, 356] width 152 height 15
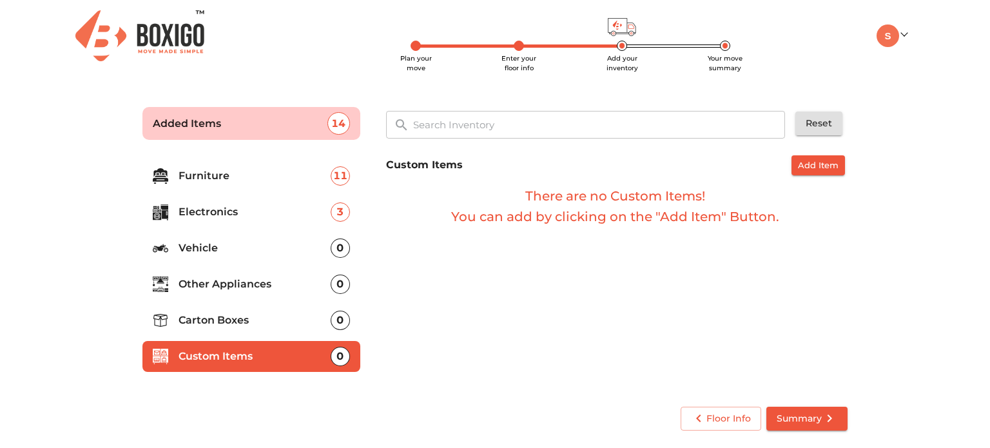
click at [211, 165] on li "Furniture 11" at bounding box center [251, 176] width 218 height 31
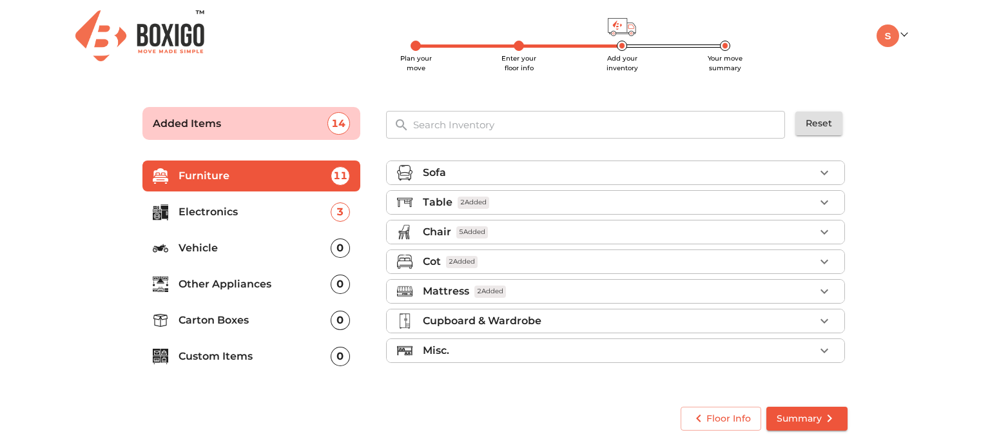
click at [721, 291] on div "Mattress 2 Added" at bounding box center [619, 291] width 392 height 15
